Goal: Information Seeking & Learning: Learn about a topic

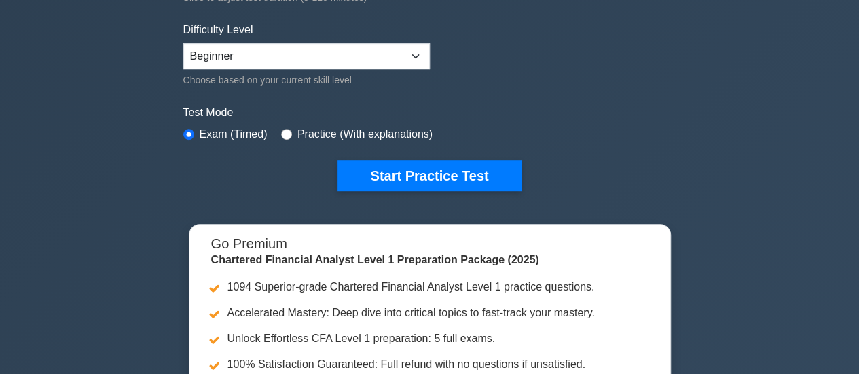
scroll to position [320, 0]
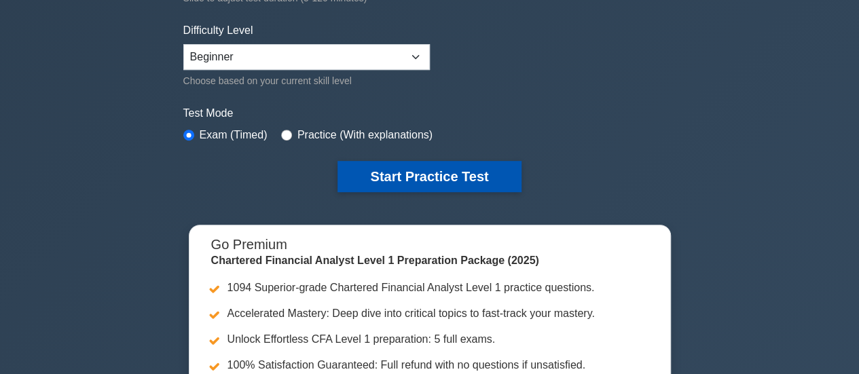
click at [406, 179] on button "Start Practice Test" at bounding box center [429, 176] width 183 height 31
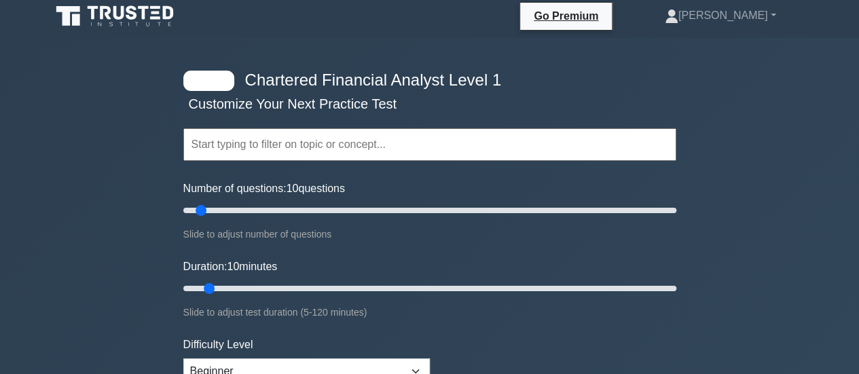
scroll to position [4, 0]
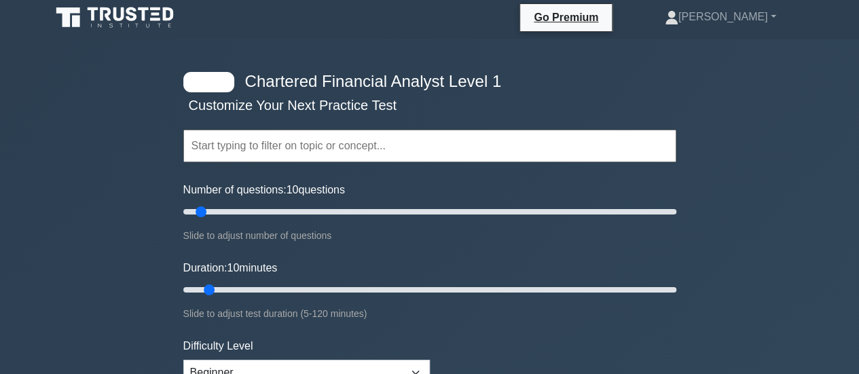
click at [323, 146] on input "text" at bounding box center [429, 146] width 493 height 33
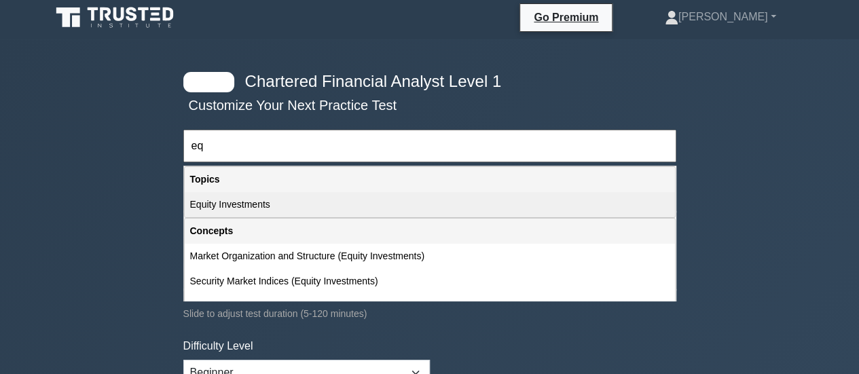
click at [243, 207] on div "Equity Investments" at bounding box center [430, 204] width 490 height 25
type input "Equity Investments"
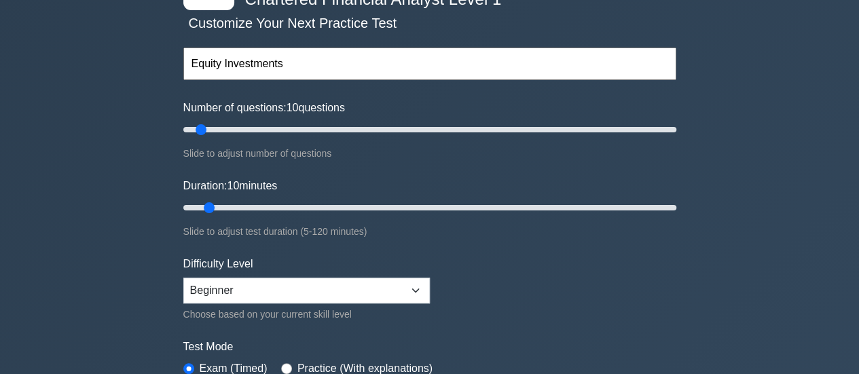
scroll to position [87, 0]
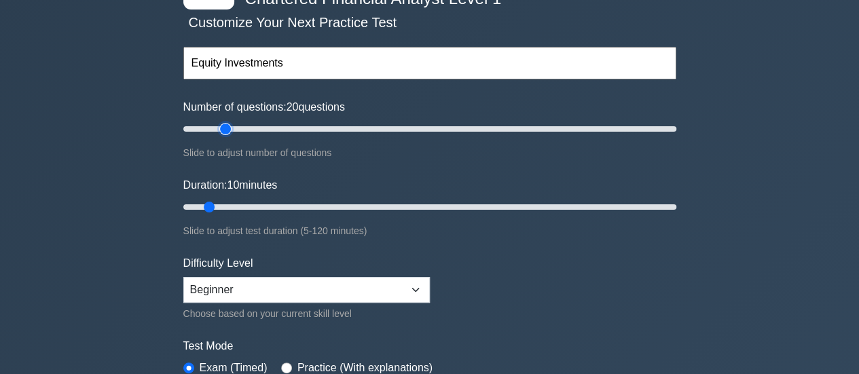
drag, startPoint x: 204, startPoint y: 126, endPoint x: 226, endPoint y: 126, distance: 21.7
type input "20"
click at [226, 126] on input "Number of questions: 20 questions" at bounding box center [429, 129] width 493 height 16
drag, startPoint x: 212, startPoint y: 204, endPoint x: 262, endPoint y: 204, distance: 49.6
click at [262, 204] on input "Duration: 20 minutes" at bounding box center [429, 207] width 493 height 16
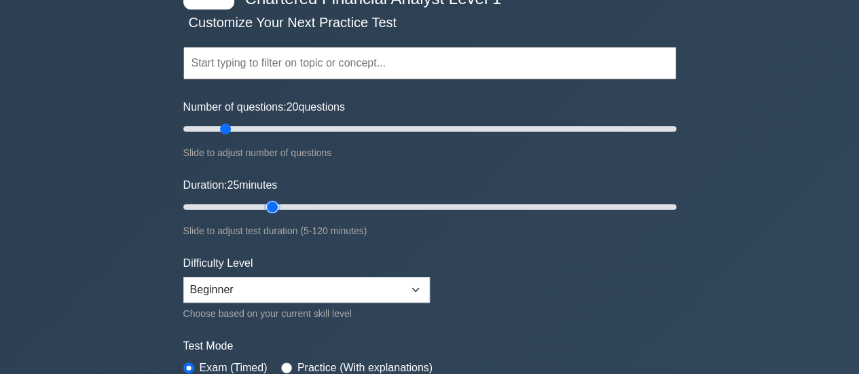
click at [273, 213] on input "Duration: 25 minutes" at bounding box center [429, 207] width 493 height 16
drag, startPoint x: 272, startPoint y: 199, endPoint x: 281, endPoint y: 203, distance: 9.7
click at [281, 203] on input "Duration: 25 minutes" at bounding box center [429, 207] width 493 height 16
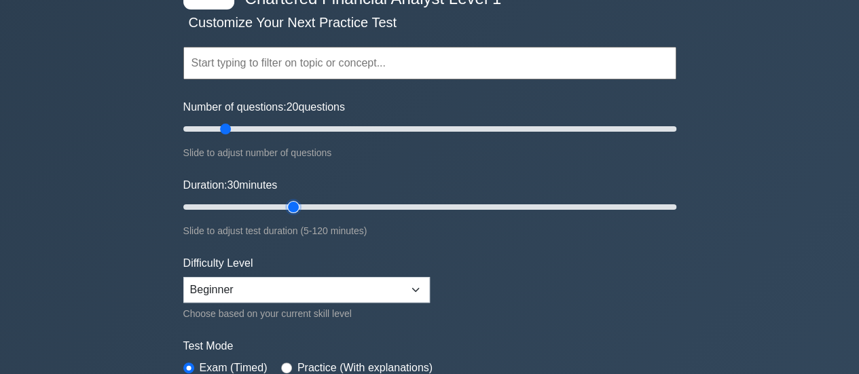
type input "30"
click at [289, 203] on input "Duration: 30 minutes" at bounding box center [429, 207] width 493 height 16
click at [301, 287] on select "Beginner Intermediate Expert" at bounding box center [306, 290] width 247 height 26
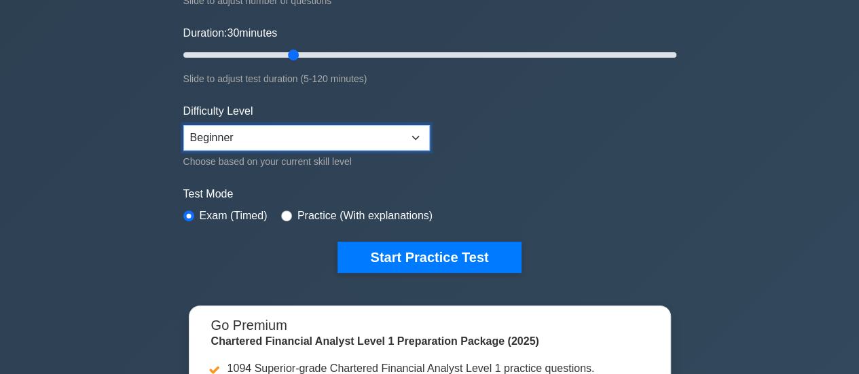
scroll to position [240, 0]
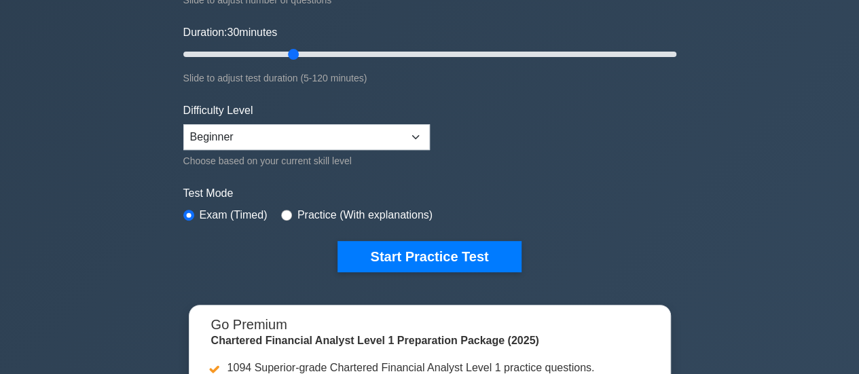
click at [287, 216] on div "Practice (With explanations)" at bounding box center [356, 215] width 151 height 16
click at [285, 215] on input "radio" at bounding box center [286, 215] width 11 height 11
radio input "true"
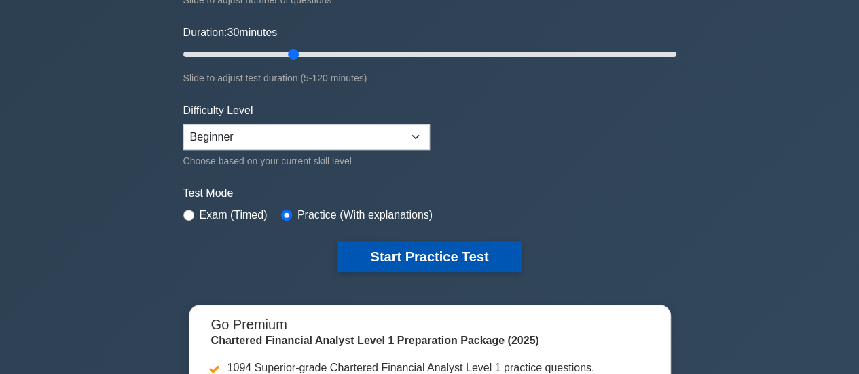
click at [429, 266] on button "Start Practice Test" at bounding box center [429, 256] width 183 height 31
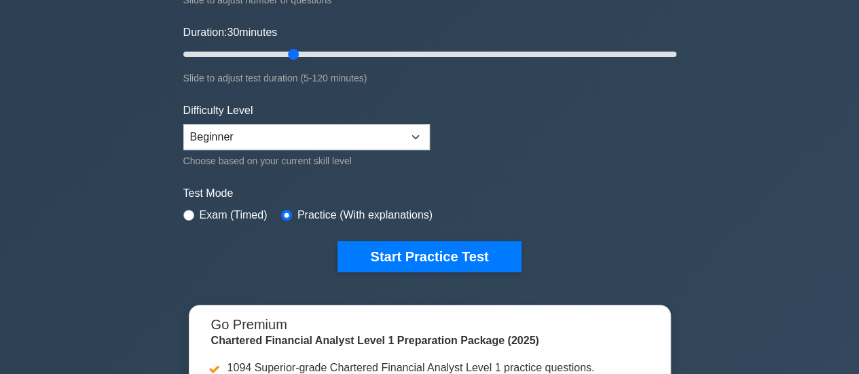
click at [198, 219] on div "Exam (Timed)" at bounding box center [225, 215] width 84 height 16
click at [191, 211] on input "radio" at bounding box center [188, 215] width 11 height 11
radio input "true"
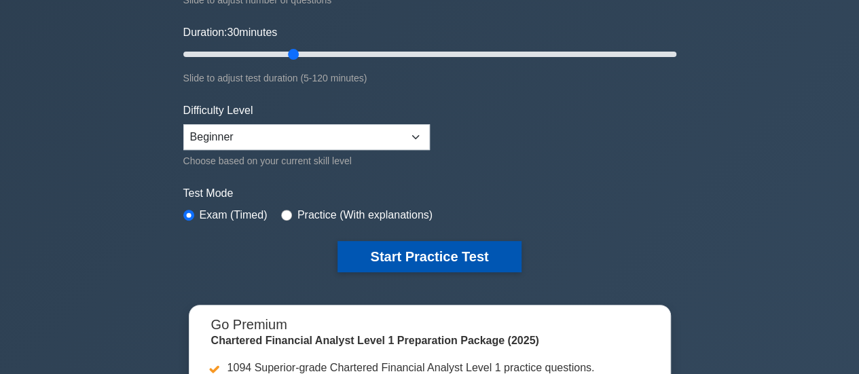
click at [376, 245] on button "Start Practice Test" at bounding box center [429, 256] width 183 height 31
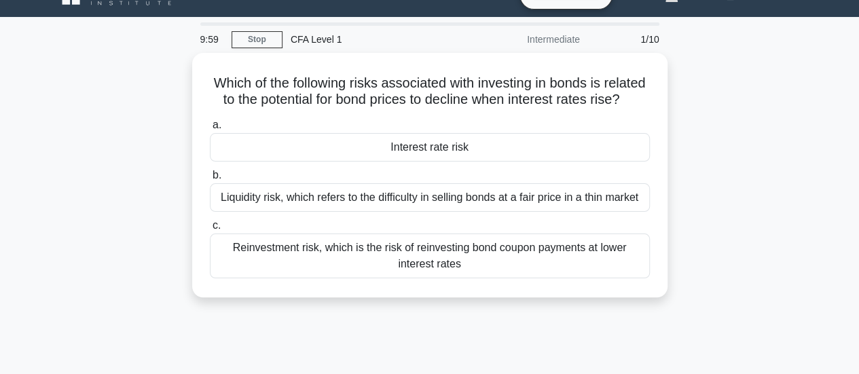
scroll to position [27, 0]
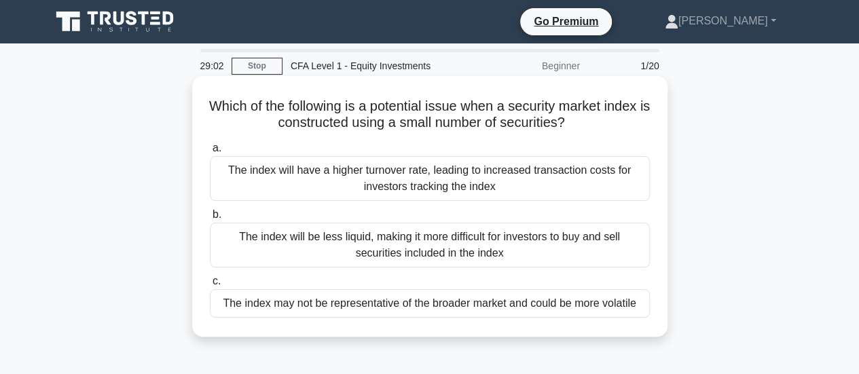
click at [409, 301] on div "The index may not be representative of the broader market and could be more vol…" at bounding box center [430, 303] width 440 height 29
click at [210, 286] on input "c. The index may not be representative of the broader market and could be more …" at bounding box center [210, 281] width 0 height 9
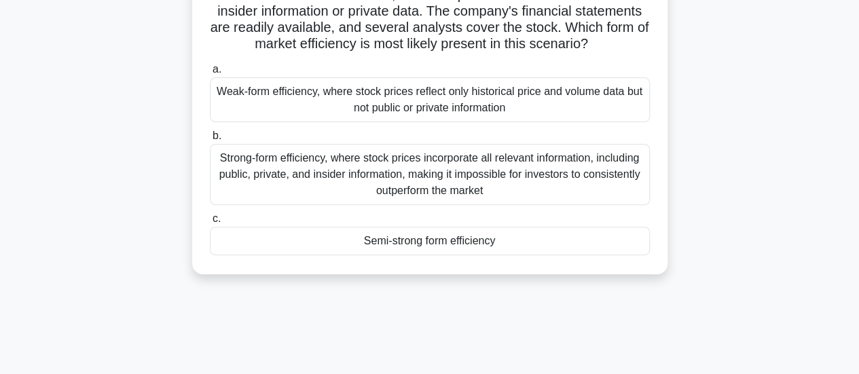
scroll to position [148, 0]
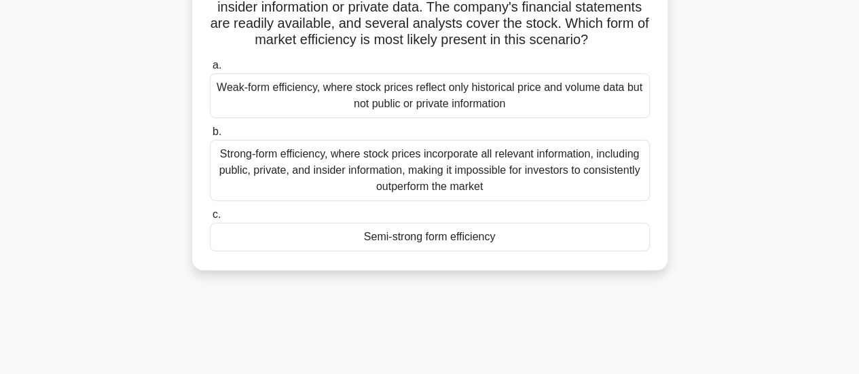
click at [367, 245] on div "Semi-strong form efficiency" at bounding box center [430, 237] width 440 height 29
click at [210, 219] on input "c. Semi-strong form efficiency" at bounding box center [210, 215] width 0 height 9
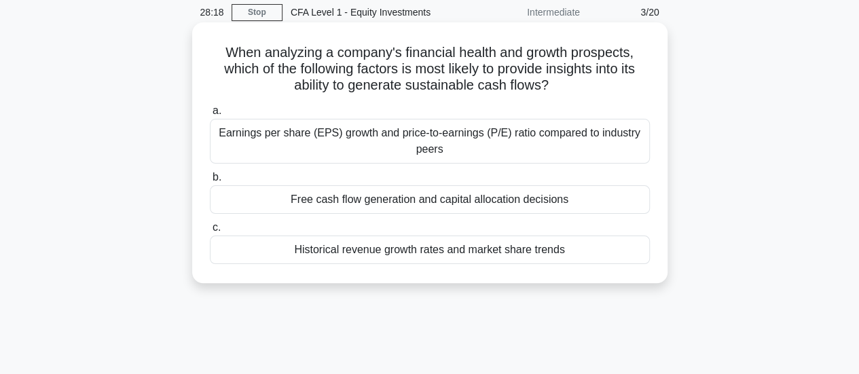
scroll to position [0, 0]
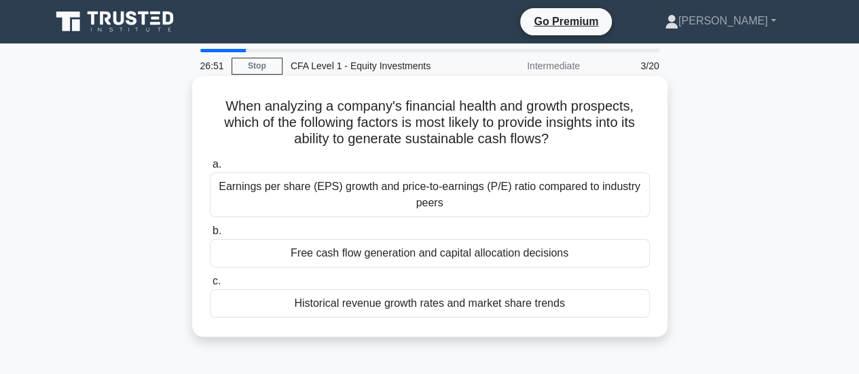
click at [384, 261] on div "Free cash flow generation and capital allocation decisions" at bounding box center [430, 253] width 440 height 29
click at [210, 236] on input "b. Free cash flow generation and capital allocation decisions" at bounding box center [210, 231] width 0 height 9
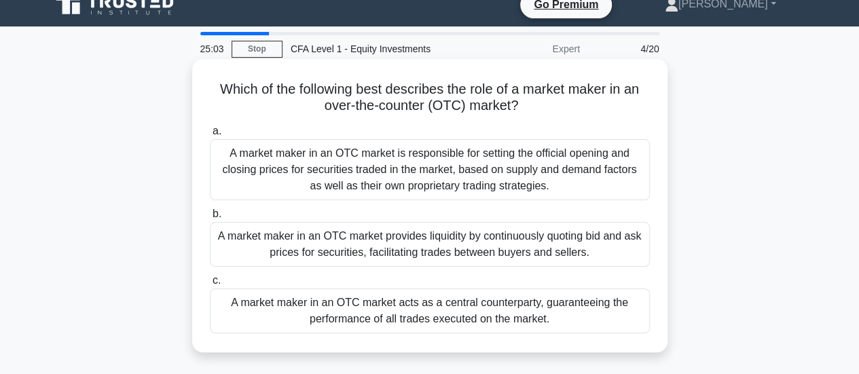
scroll to position [20, 0]
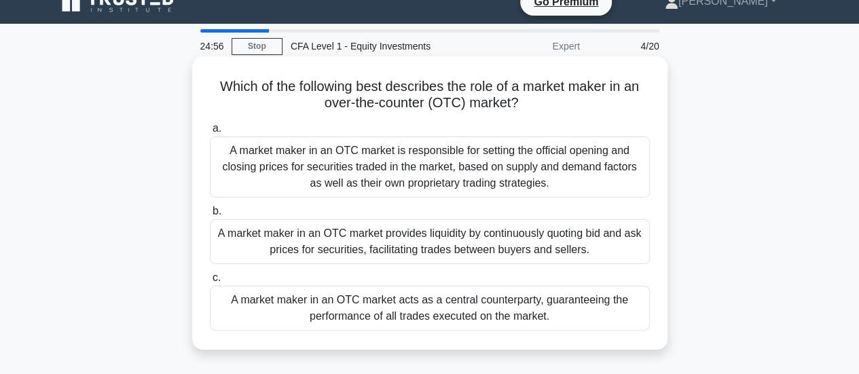
click at [535, 306] on div "A market maker in an OTC market acts as a central counterparty, guaranteeing th…" at bounding box center [430, 308] width 440 height 45
click at [210, 283] on input "c. A market maker in an OTC market acts as a central counterparty, guaranteeing…" at bounding box center [210, 278] width 0 height 9
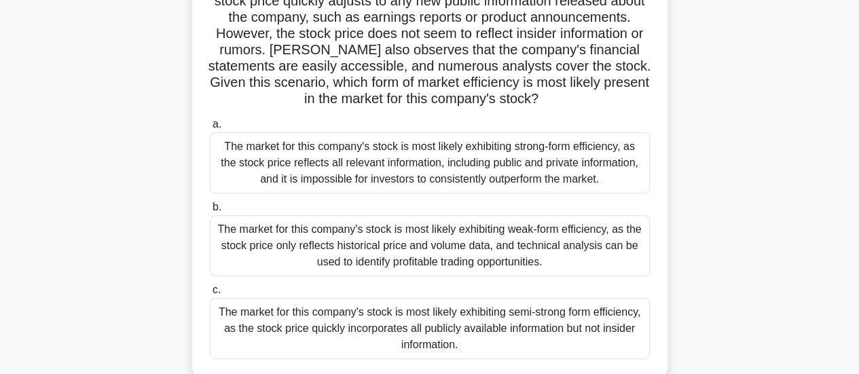
scroll to position [137, 0]
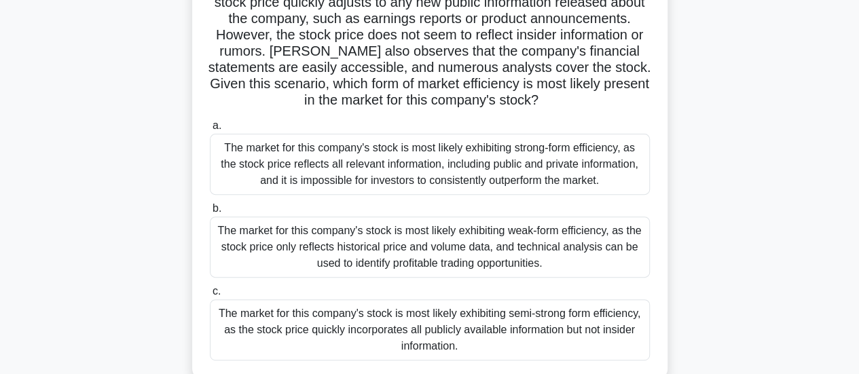
click at [470, 327] on div "The market for this company's stock is most likely exhibiting semi-strong form …" at bounding box center [430, 330] width 440 height 61
click at [210, 296] on input "c. The market for this company's stock is most likely exhibiting semi-strong fo…" at bounding box center [210, 291] width 0 height 9
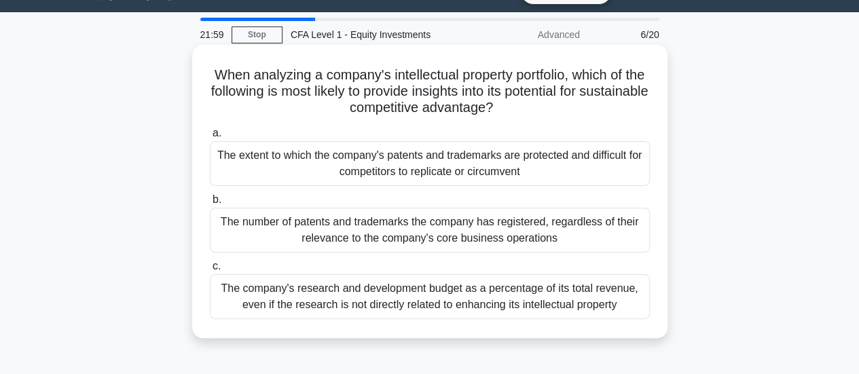
scroll to position [31, 0]
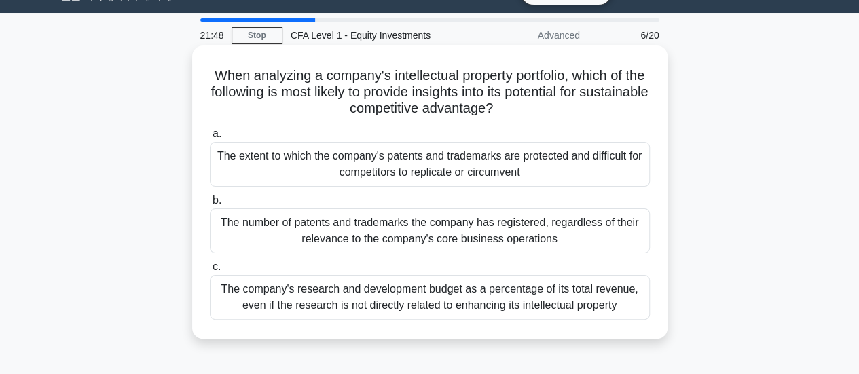
drag, startPoint x: 514, startPoint y: 232, endPoint x: 599, endPoint y: 304, distance: 111.9
click at [599, 304] on div "a. The extent to which the company's patents and trademarks are protected and d…" at bounding box center [430, 223] width 456 height 200
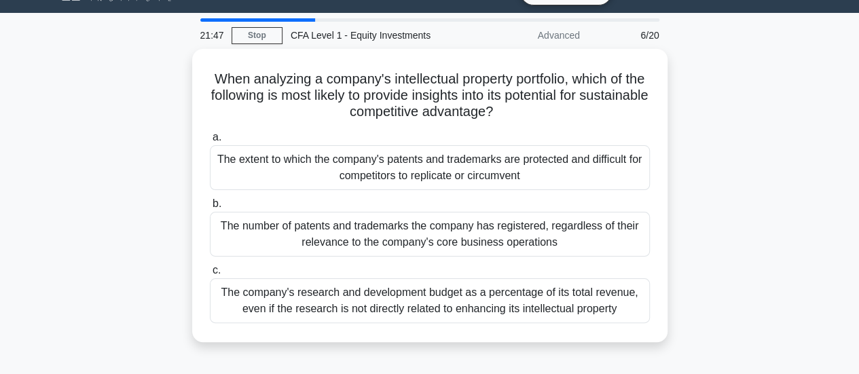
click at [737, 180] on div "When analyzing a company's intellectual property portfolio, which of the follow…" at bounding box center [430, 204] width 774 height 310
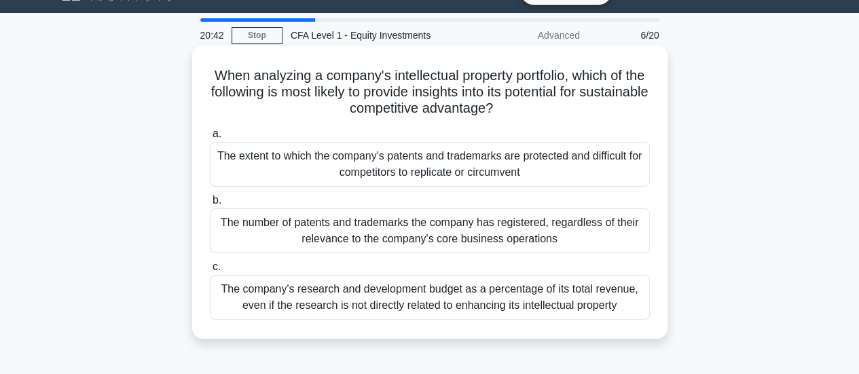
click at [473, 145] on div "The extent to which the company's patents and trademarks are protected and diff…" at bounding box center [430, 164] width 440 height 45
click at [210, 139] on input "a. The extent to which the company's patents and trademarks are protected and d…" at bounding box center [210, 134] width 0 height 9
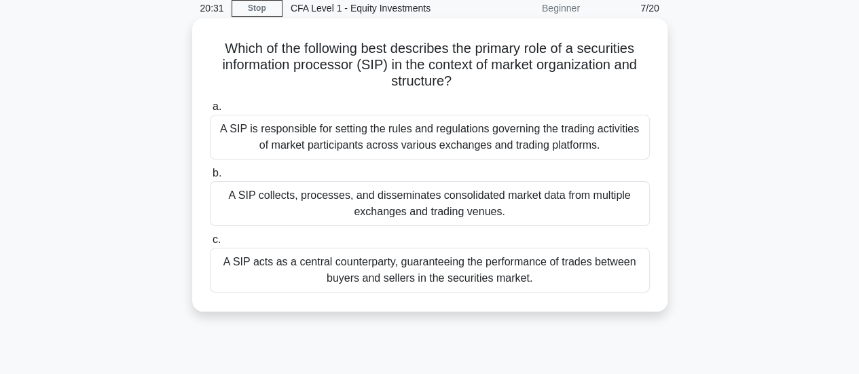
scroll to position [58, 0]
click at [395, 204] on div "A SIP collects, processes, and disseminates consolidated market data from multi…" at bounding box center [430, 203] width 440 height 45
click at [210, 177] on input "b. A SIP collects, processes, and disseminates consolidated market data from mu…" at bounding box center [210, 172] width 0 height 9
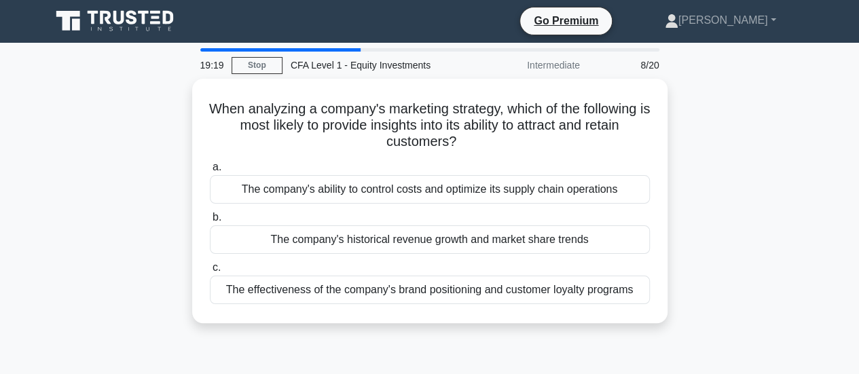
scroll to position [0, 0]
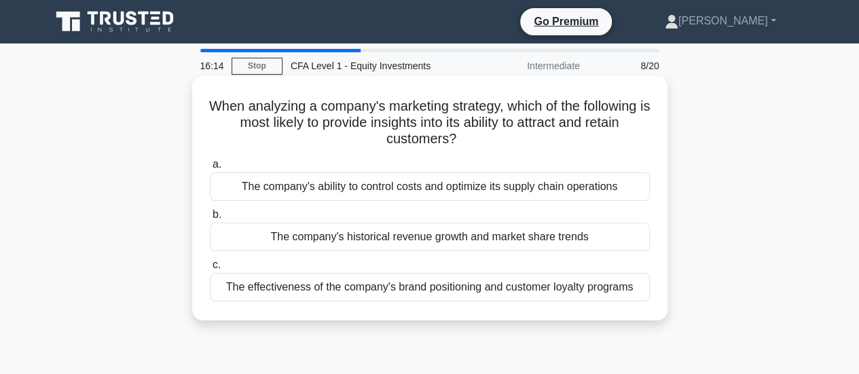
click at [469, 289] on div "The effectiveness of the company's brand positioning and customer loyalty progr…" at bounding box center [430, 287] width 440 height 29
click at [210, 270] on input "c. The effectiveness of the company's brand positioning and customer loyalty pr…" at bounding box center [210, 265] width 0 height 9
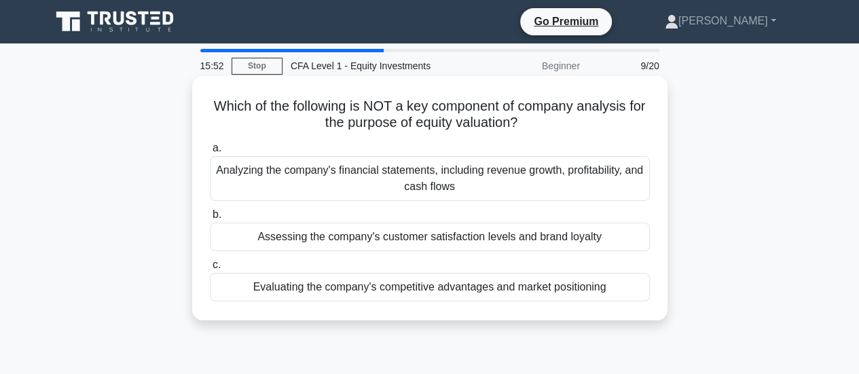
click at [531, 239] on div "Assessing the company's customer satisfaction levels and brand loyalty" at bounding box center [430, 237] width 440 height 29
click at [210, 219] on input "b. Assessing the company's customer satisfaction levels and brand loyalty" at bounding box center [210, 215] width 0 height 9
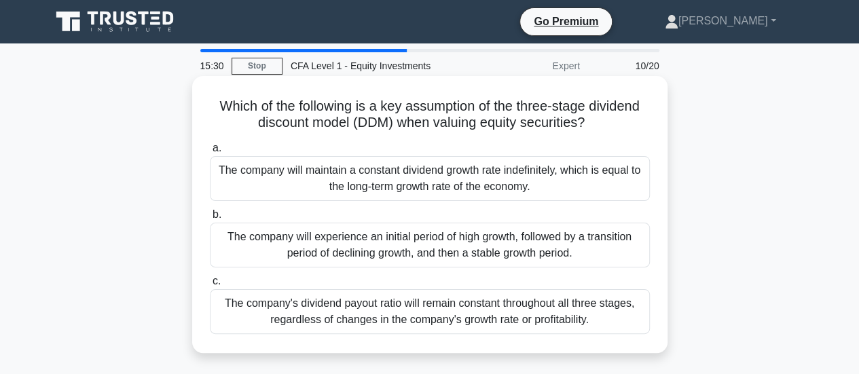
click at [410, 257] on div "The company will experience an initial period of high growth, followed by a tra…" at bounding box center [430, 245] width 440 height 45
click at [210, 219] on input "b. The company will experience an initial period of high growth, followed by a …" at bounding box center [210, 215] width 0 height 9
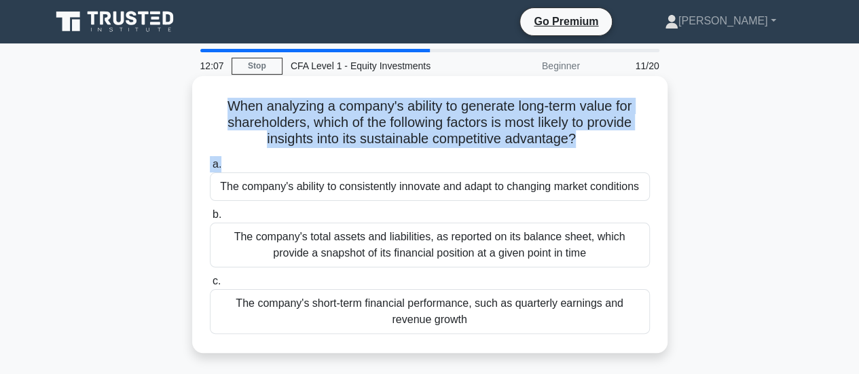
drag, startPoint x: 222, startPoint y: 105, endPoint x: 596, endPoint y: 178, distance: 381.4
click at [596, 178] on div "When analyzing a company's ability to generate long-term value for shareholders…" at bounding box center [430, 215] width 465 height 266
click at [555, 130] on h5 "When analyzing a company's ability to generate long-term value for shareholders…" at bounding box center [430, 123] width 443 height 50
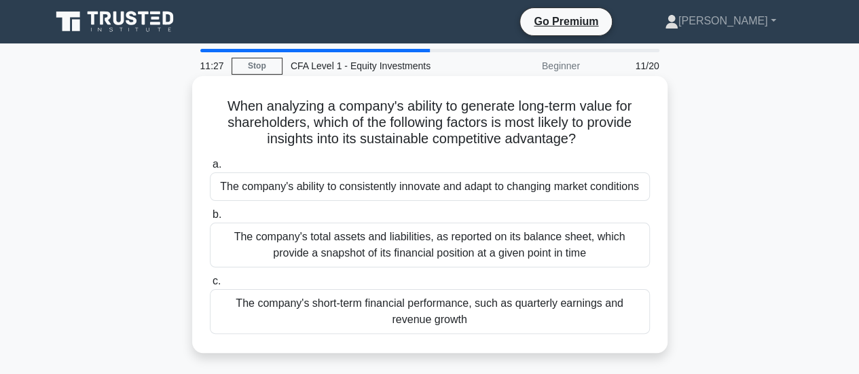
click at [429, 184] on div "The company's ability to consistently innovate and adapt to changing market con…" at bounding box center [430, 187] width 440 height 29
click at [210, 169] on input "a. The company's ability to consistently innovate and adapt to changing market …" at bounding box center [210, 164] width 0 height 9
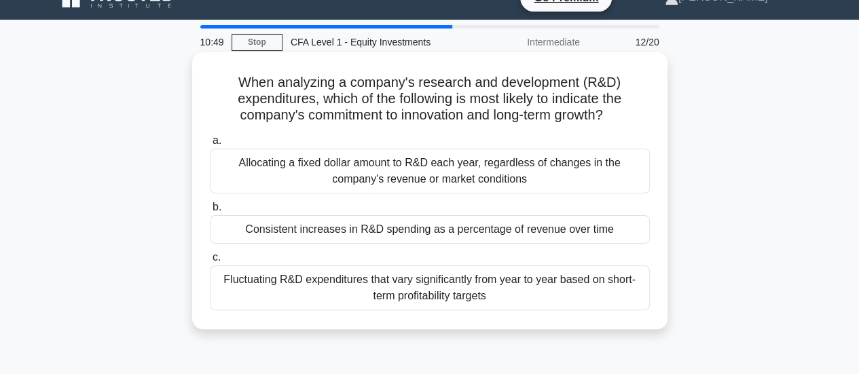
scroll to position [42, 0]
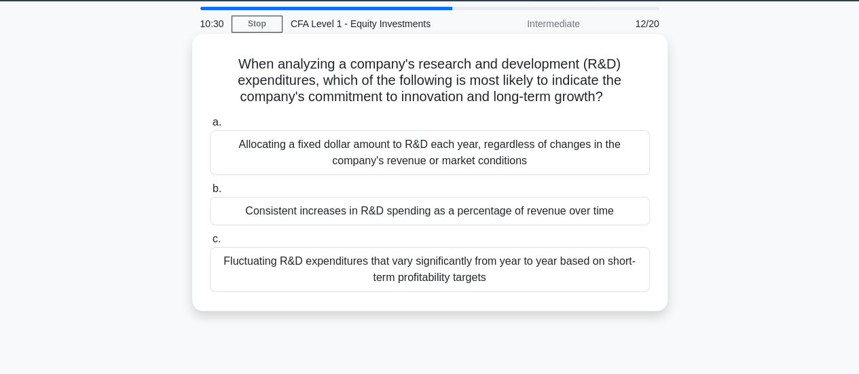
click at [492, 150] on div "Allocating a fixed dollar amount to R&D each year, regardless of changes in the…" at bounding box center [430, 152] width 440 height 45
click at [210, 127] on input "a. Allocating a fixed dollar amount to R&D each year, regardless of changes in …" at bounding box center [210, 122] width 0 height 9
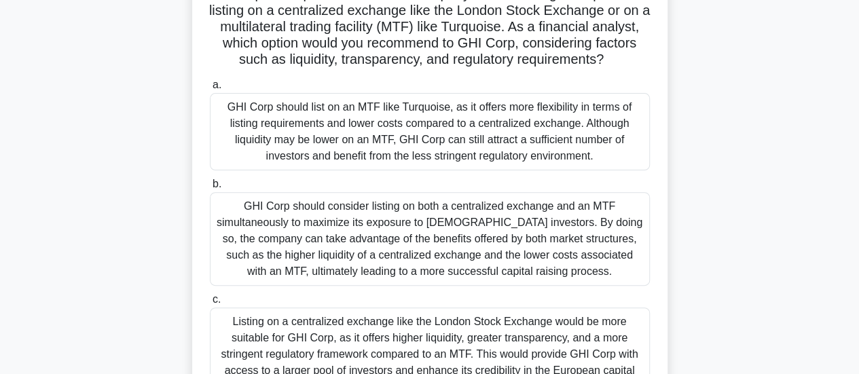
scroll to position [145, 0]
click at [500, 115] on div "GHI Corp should list on an MTF like Turquoise, as it offers more flexibility in…" at bounding box center [430, 130] width 440 height 77
click at [210, 89] on input "a. GHI Corp should list on an MTF like Turquoise, as it offers more flexibility…" at bounding box center [210, 84] width 0 height 9
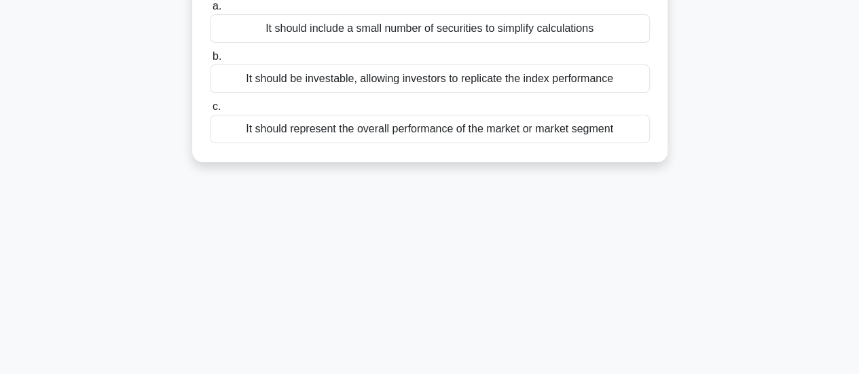
scroll to position [0, 0]
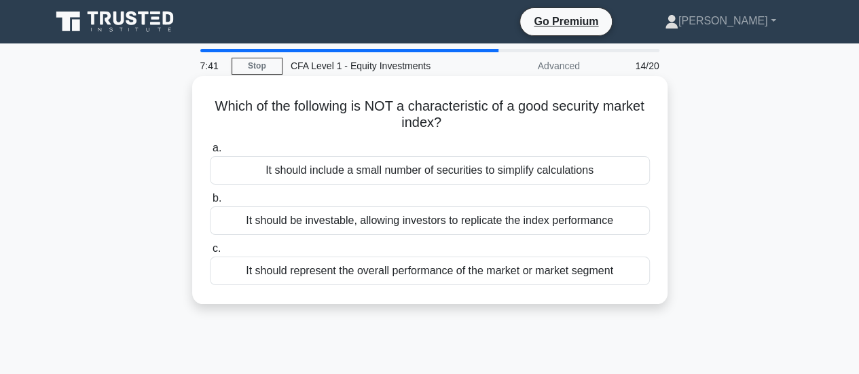
click at [484, 176] on div "It should include a small number of securities to simplify calculations" at bounding box center [430, 170] width 440 height 29
click at [210, 153] on input "a. It should include a small number of securities to simplify calculations" at bounding box center [210, 148] width 0 height 9
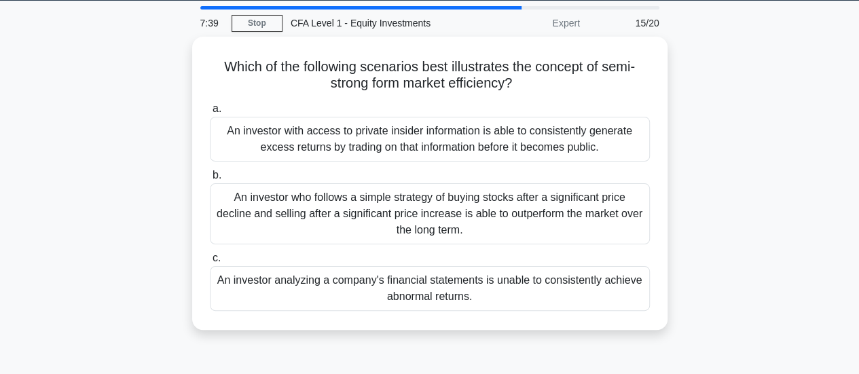
scroll to position [43, 0]
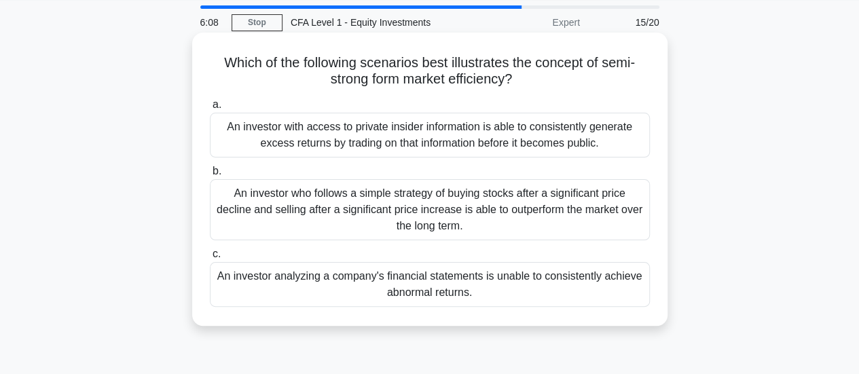
click at [436, 143] on div "An investor with access to private insider information is able to consistently …" at bounding box center [430, 135] width 440 height 45
click at [210, 109] on input "a. An investor with access to private insider information is able to consistent…" at bounding box center [210, 105] width 0 height 9
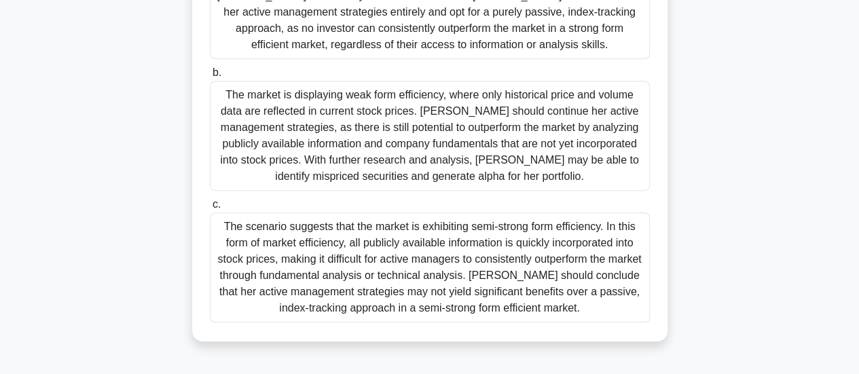
scroll to position [331, 0]
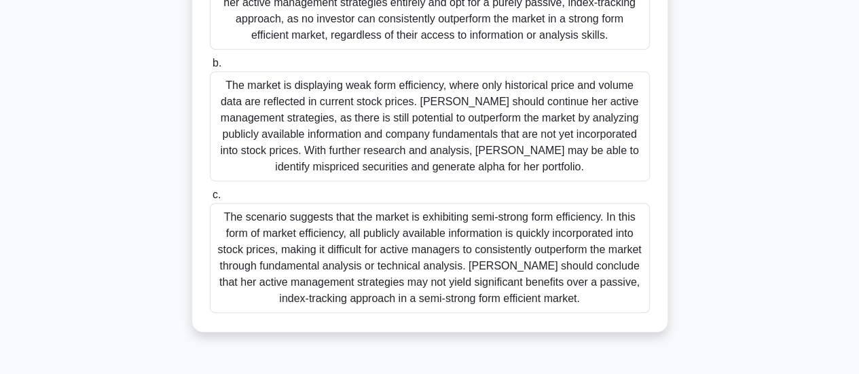
click at [418, 229] on div "The scenario suggests that the market is exhibiting semi-strong form efficiency…" at bounding box center [430, 258] width 440 height 110
click at [210, 200] on input "c. The scenario suggests that the market is exhibiting semi-strong form efficie…" at bounding box center [210, 195] width 0 height 9
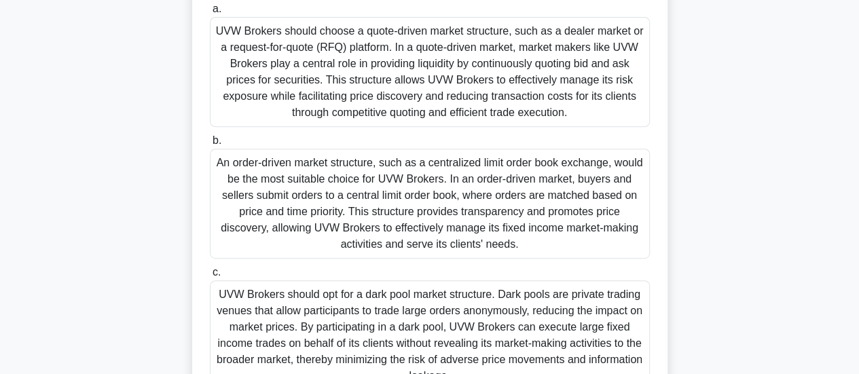
scroll to position [221, 0]
click at [410, 230] on div "An order-driven market structure, such as a centralized limit order book exchan…" at bounding box center [430, 203] width 440 height 110
click at [210, 145] on input "b. An order-driven market structure, such as a centralized limit order book exc…" at bounding box center [210, 140] width 0 height 9
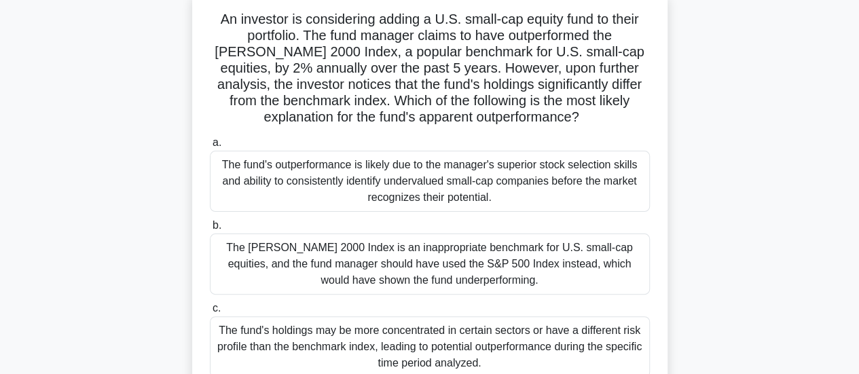
scroll to position [103, 0]
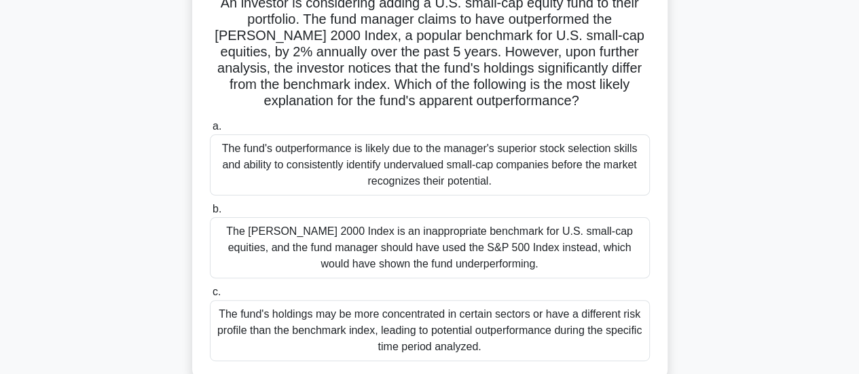
click at [477, 168] on div "The fund's outperformance is likely due to the manager's superior stock selecti…" at bounding box center [430, 165] width 440 height 61
click at [210, 131] on input "a. The fund's outperformance is likely due to the manager's superior stock sele…" at bounding box center [210, 126] width 0 height 9
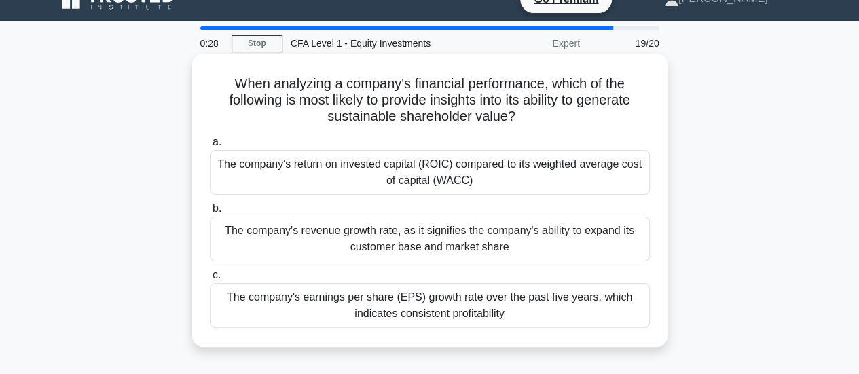
scroll to position [0, 0]
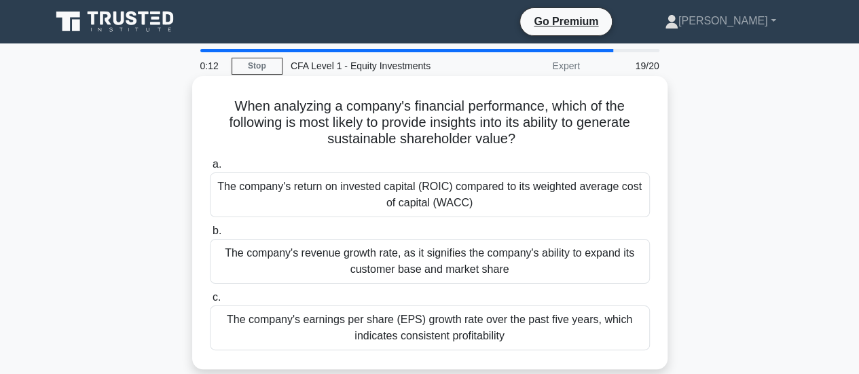
click at [437, 325] on div "The company's earnings per share (EPS) growth rate over the past five years, wh…" at bounding box center [430, 328] width 440 height 45
click at [210, 302] on input "c. The company's earnings per share (EPS) growth rate over the past five years,…" at bounding box center [210, 297] width 0 height 9
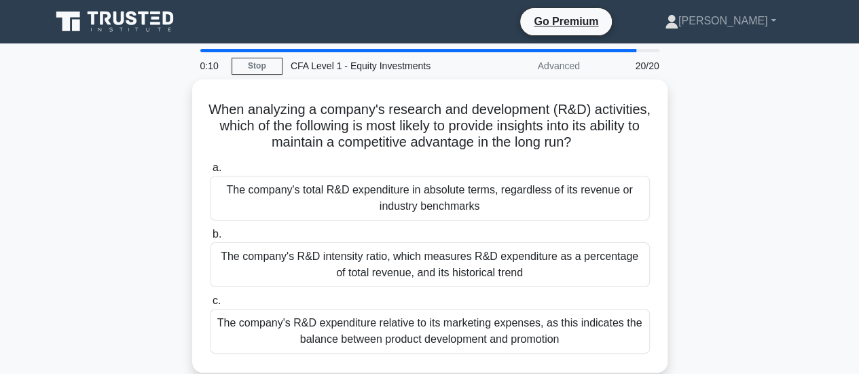
click at [437, 325] on div "The company's R&D expenditure relative to its marketing expenses, as this indic…" at bounding box center [430, 331] width 440 height 45
click at [210, 306] on input "c. The company's R&D expenditure relative to its marketing expenses, as this in…" at bounding box center [210, 301] width 0 height 9
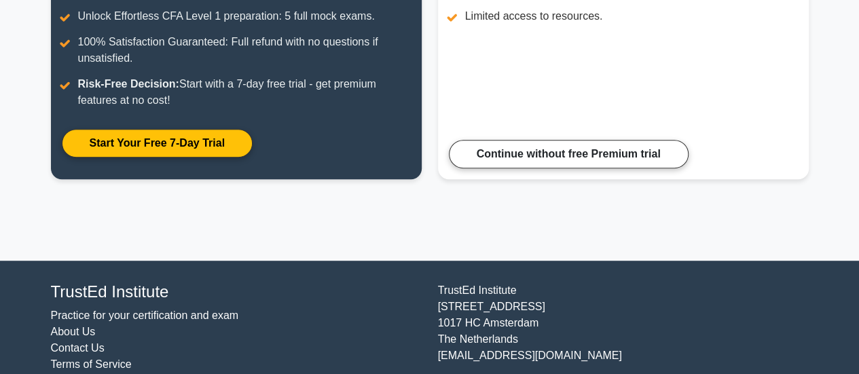
scroll to position [298, 0]
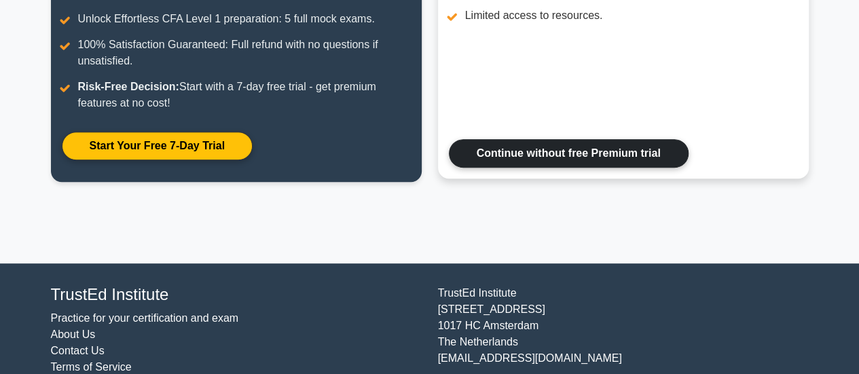
click at [524, 157] on link "Continue without free Premium trial" at bounding box center [569, 153] width 240 height 29
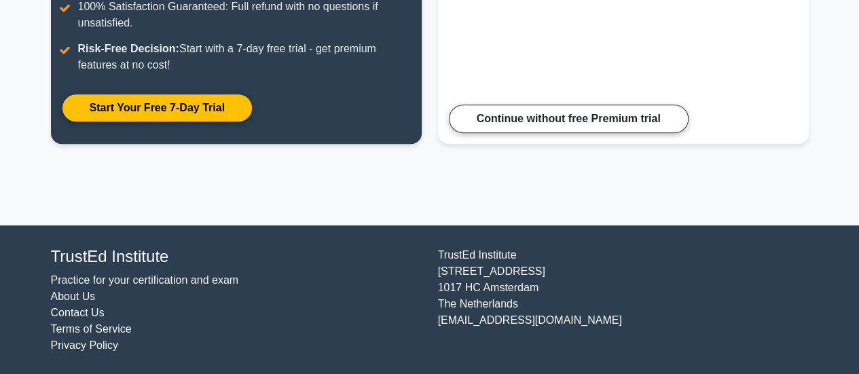
scroll to position [0, 0]
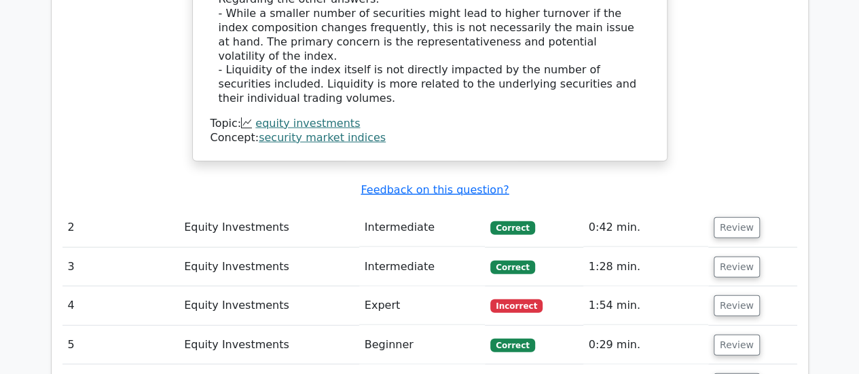
scroll to position [1547, 0]
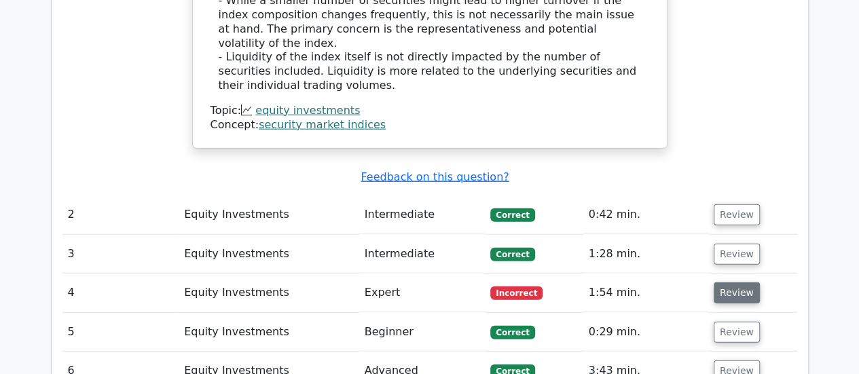
click at [732, 283] on button "Review" at bounding box center [737, 293] width 46 height 21
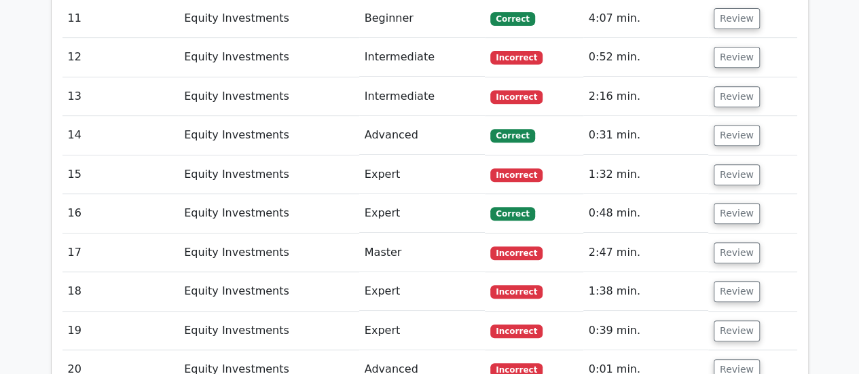
scroll to position [2839, 0]
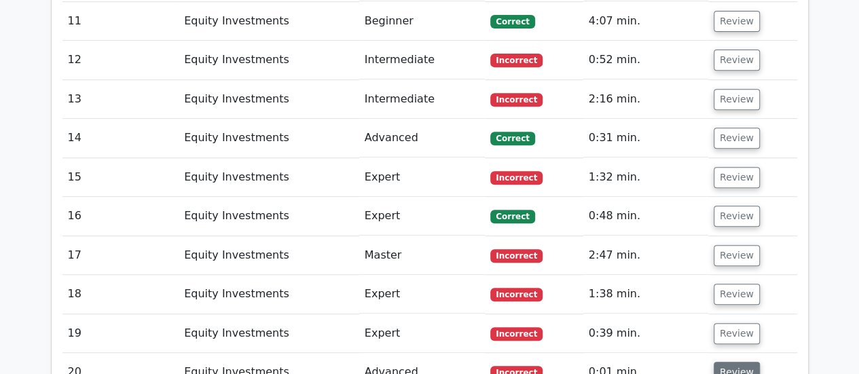
click at [738, 362] on button "Review" at bounding box center [737, 372] width 46 height 21
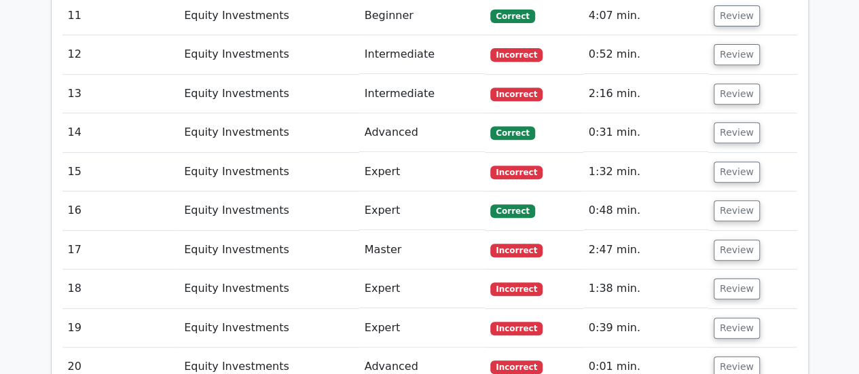
scroll to position [2836, 0]
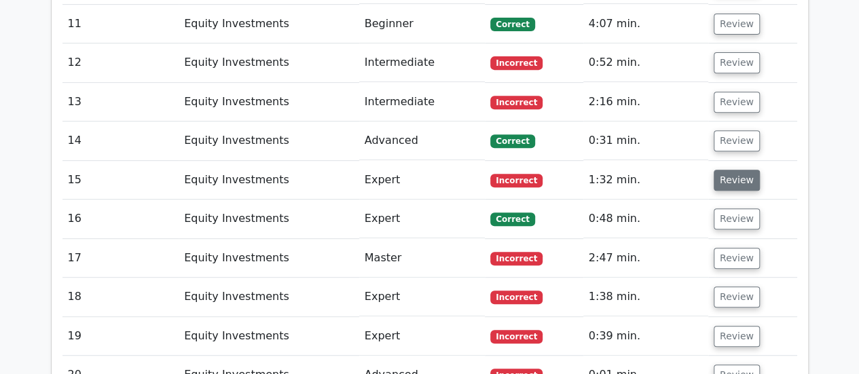
click at [719, 170] on button "Review" at bounding box center [737, 180] width 46 height 21
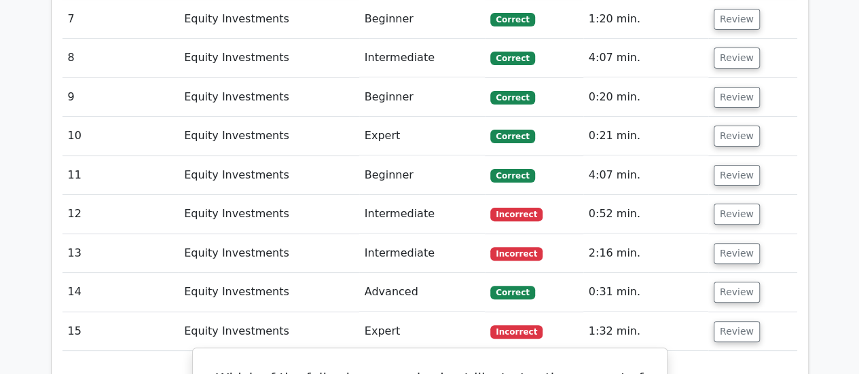
scroll to position [2683, 0]
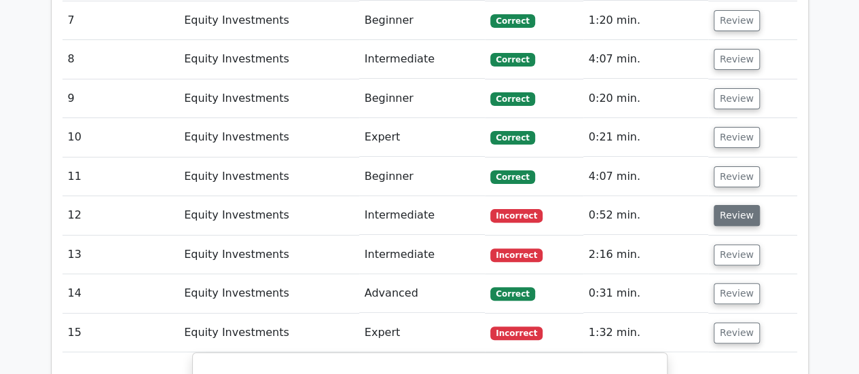
click at [732, 205] on button "Review" at bounding box center [737, 215] width 46 height 21
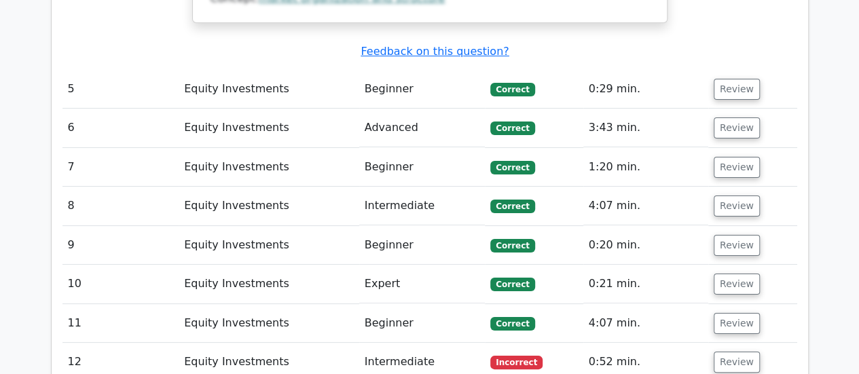
scroll to position [2537, 0]
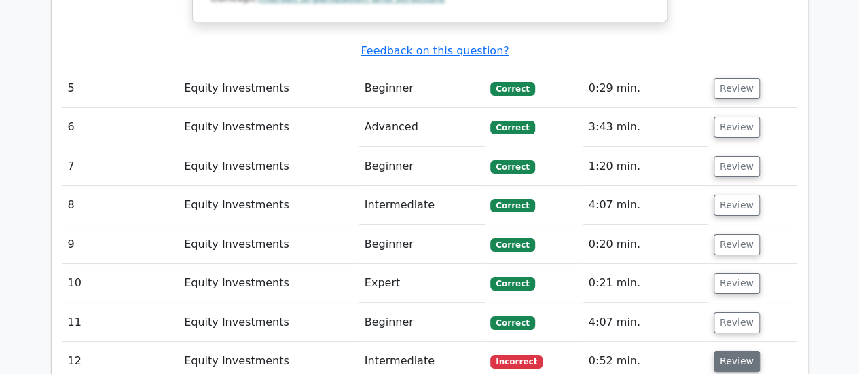
click at [738, 351] on button "Review" at bounding box center [737, 361] width 46 height 21
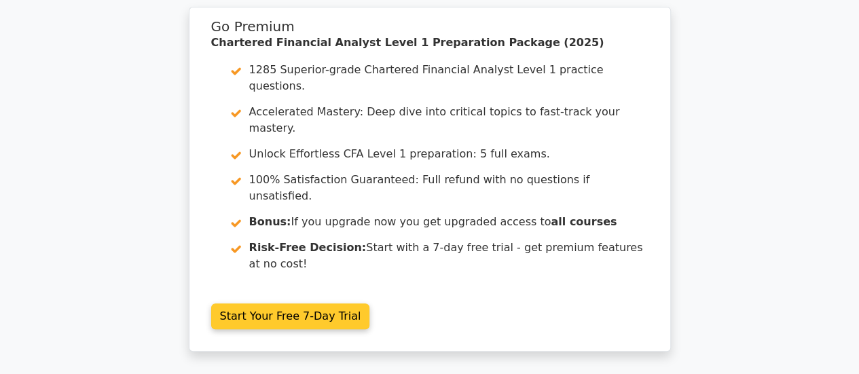
scroll to position [0, 0]
